Goal: Task Accomplishment & Management: Manage account settings

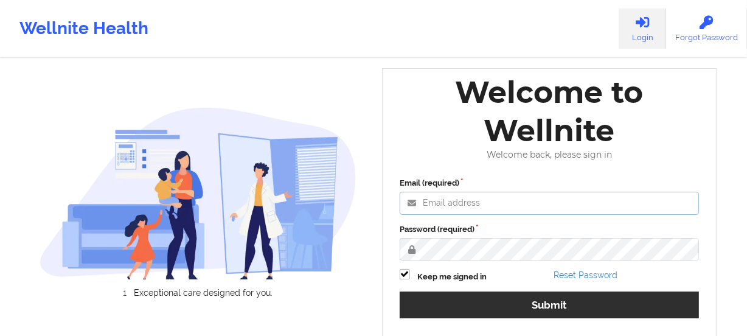
type input "[PERSON_NAME][EMAIL_ADDRESS][DOMAIN_NAME]"
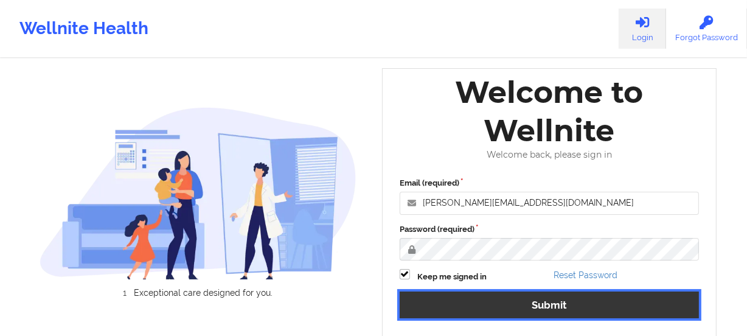
click at [483, 308] on button "Submit" at bounding box center [549, 305] width 299 height 26
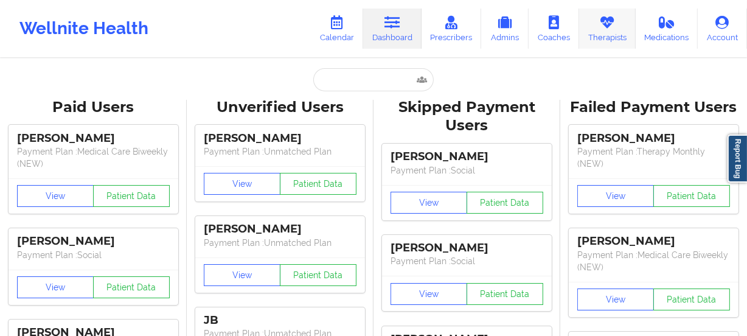
click at [614, 13] on link "Therapists" at bounding box center [607, 29] width 57 height 40
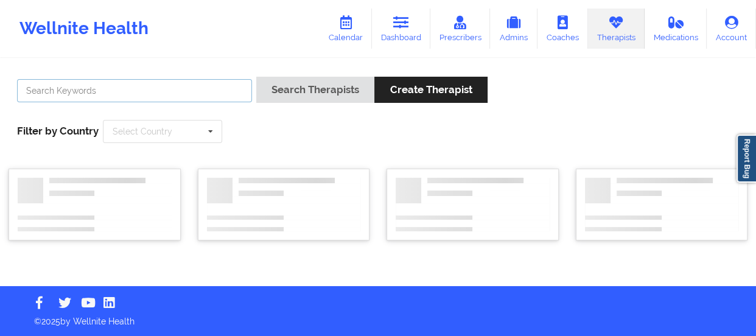
click at [134, 86] on input "text" at bounding box center [134, 90] width 235 height 23
paste input "[PERSON_NAME]"
click at [206, 85] on input "[PERSON_NAME]" at bounding box center [134, 90] width 235 height 23
type input "[PERSON_NAME]"
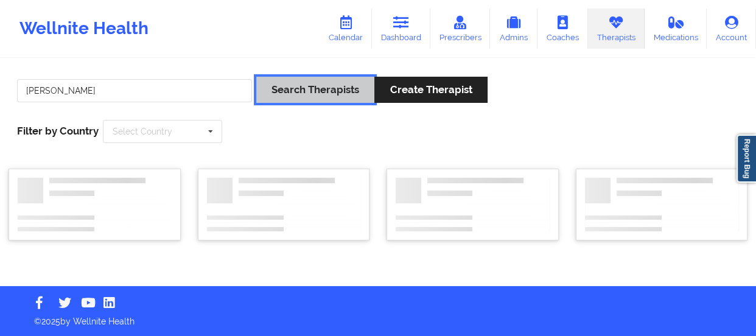
click at [320, 86] on button "Search Therapists" at bounding box center [315, 90] width 118 height 26
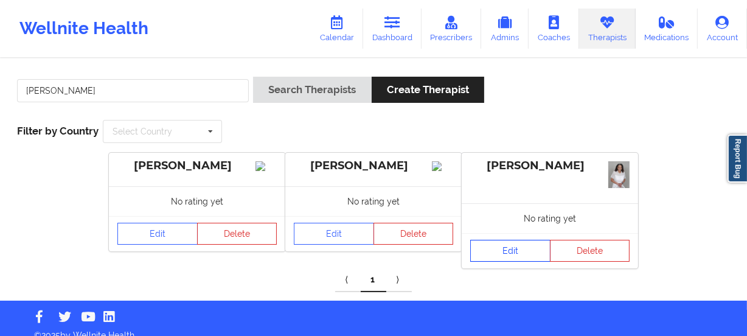
click at [514, 251] on link "Edit" at bounding box center [510, 251] width 80 height 22
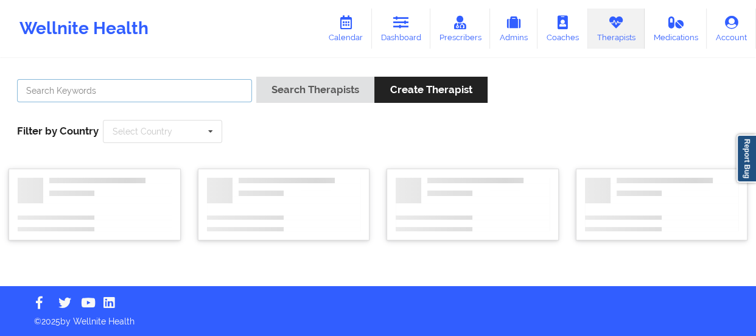
click at [153, 91] on input "text" at bounding box center [134, 90] width 235 height 23
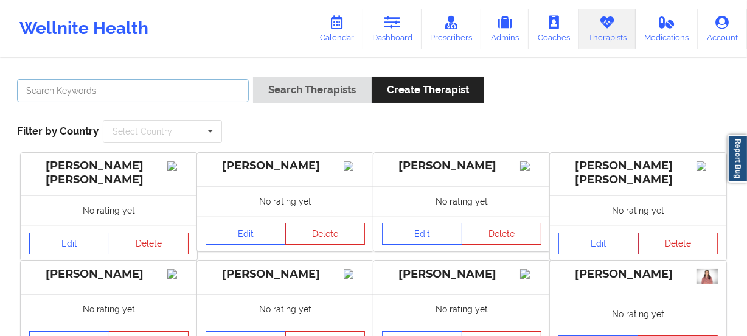
paste input "[PERSON_NAME]"
type input "[PERSON_NAME]"
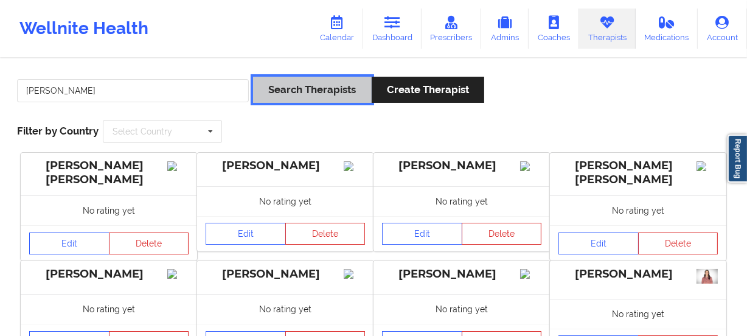
drag, startPoint x: 278, startPoint y: 85, endPoint x: 322, endPoint y: 94, distance: 45.5
click at [278, 84] on button "Search Therapists" at bounding box center [312, 90] width 118 height 26
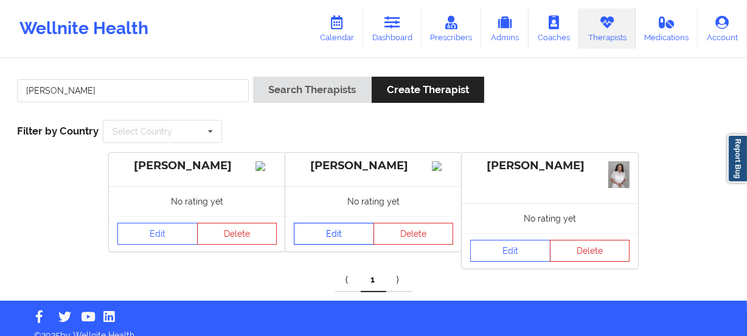
click at [314, 239] on link "Edit" at bounding box center [334, 234] width 80 height 22
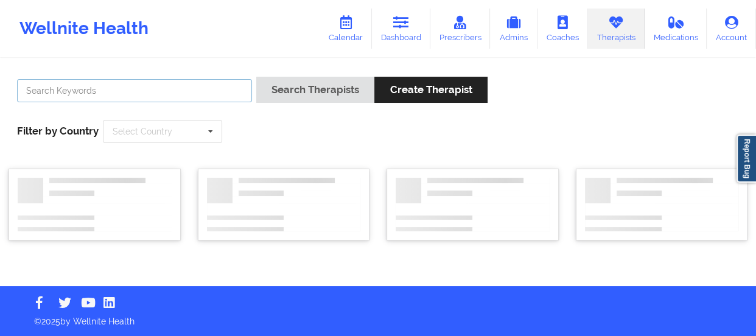
click at [194, 91] on input "text" at bounding box center [134, 90] width 235 height 23
paste input "[PERSON_NAME]"
type input "[PERSON_NAME]"
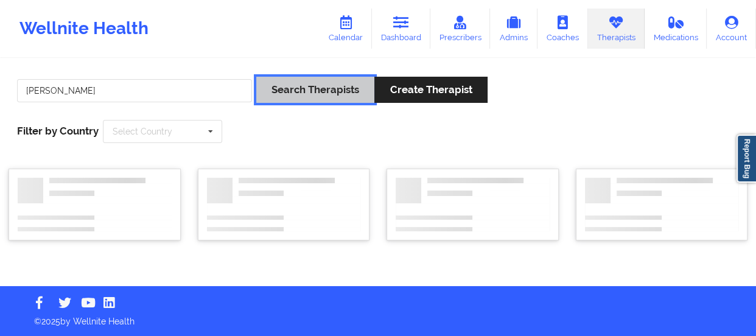
click at [312, 89] on button "Search Therapists" at bounding box center [315, 90] width 118 height 26
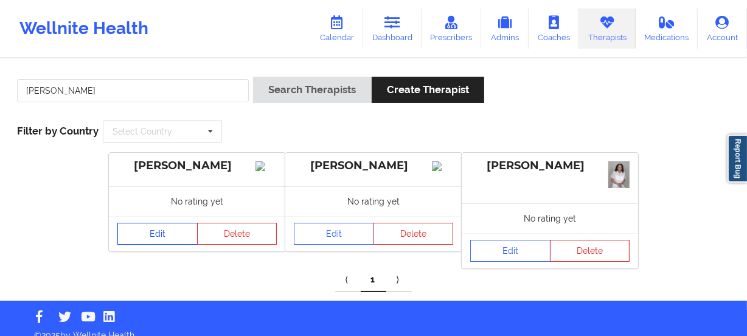
click at [149, 245] on link "Edit" at bounding box center [157, 234] width 80 height 22
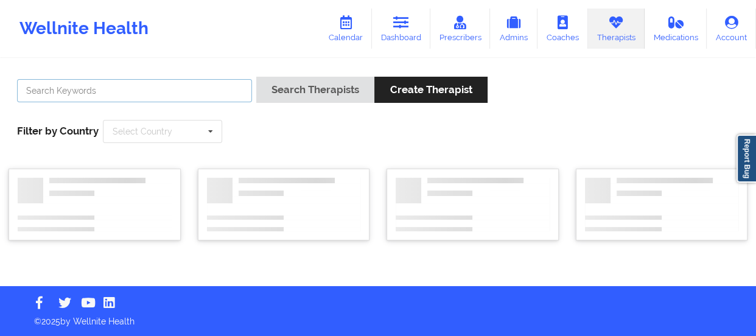
click at [204, 83] on input "text" at bounding box center [134, 90] width 235 height 23
paste input "[PERSON_NAME]"
type input "[PERSON_NAME]"
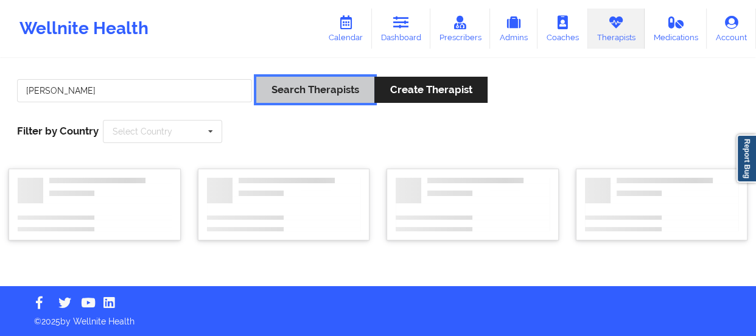
click at [299, 90] on button "Search Therapists" at bounding box center [315, 90] width 118 height 26
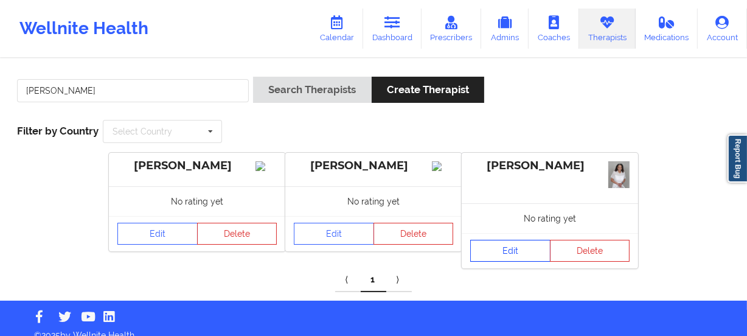
click at [496, 250] on link "Edit" at bounding box center [510, 251] width 80 height 22
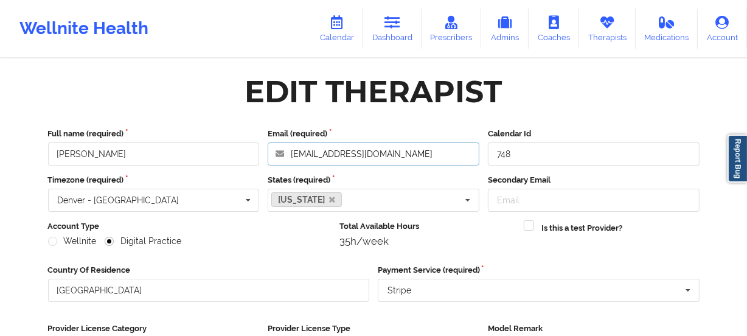
drag, startPoint x: 432, startPoint y: 149, endPoint x: 153, endPoint y: 144, distance: 278.2
click at [154, 145] on div "Full name (required) [PERSON_NAME] Email (required) [EMAIL_ADDRESS][DOMAIN_NAME…" at bounding box center [374, 147] width 660 height 38
click at [606, 25] on icon at bounding box center [607, 22] width 16 height 13
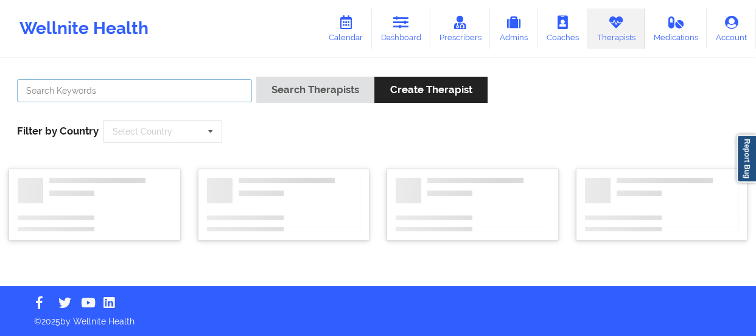
click at [146, 86] on input "text" at bounding box center [134, 90] width 235 height 23
type input "v"
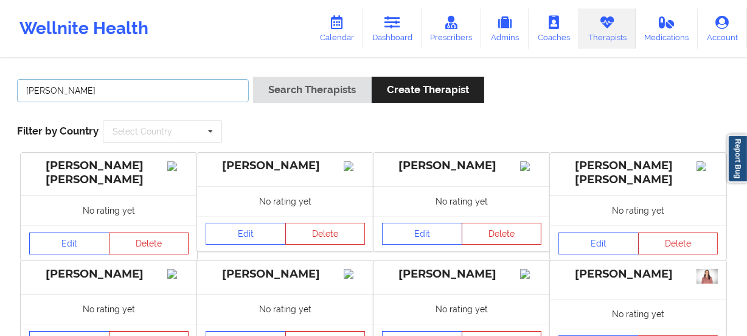
type input "[PERSON_NAME]"
click at [353, 105] on div "Search Therapists Create Therapist" at bounding box center [368, 94] width 231 height 35
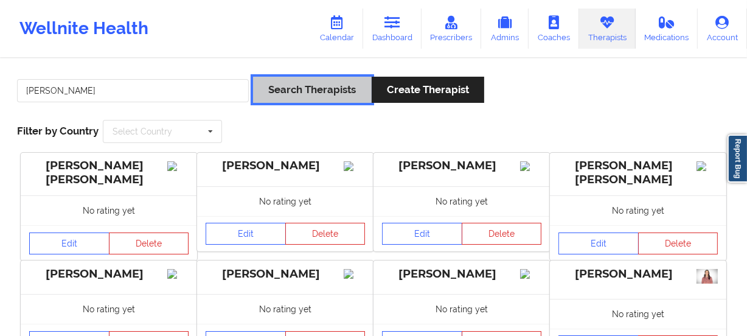
click at [349, 93] on button "Search Therapists" at bounding box center [312, 90] width 118 height 26
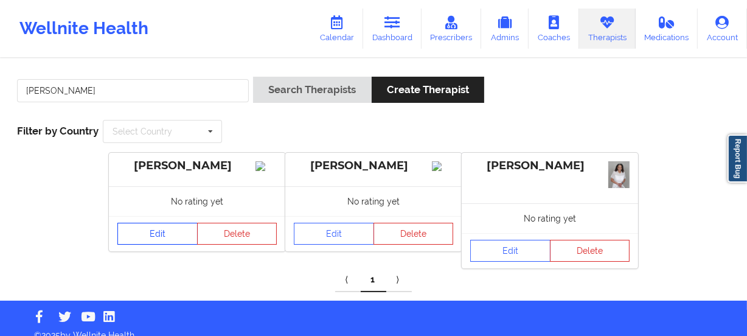
click at [164, 245] on link "Edit" at bounding box center [157, 234] width 80 height 22
